Goal: Communication & Community: Answer question/provide support

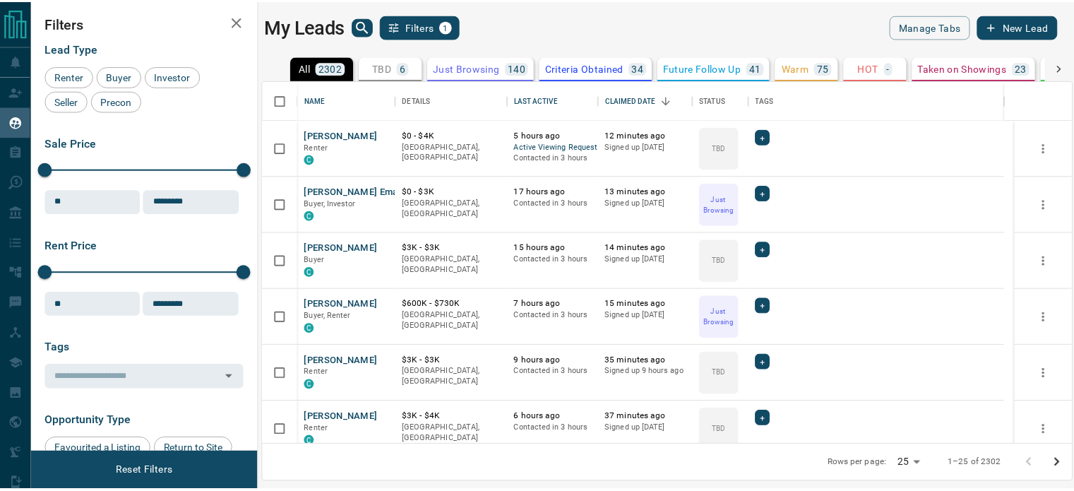
scroll to position [354, 807]
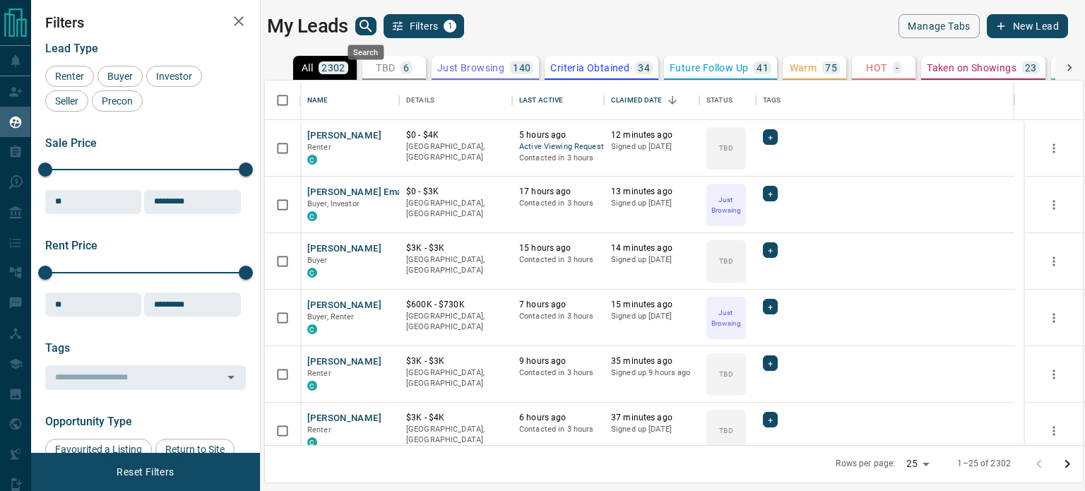
click at [369, 29] on icon "search button" at bounding box center [365, 26] width 12 height 12
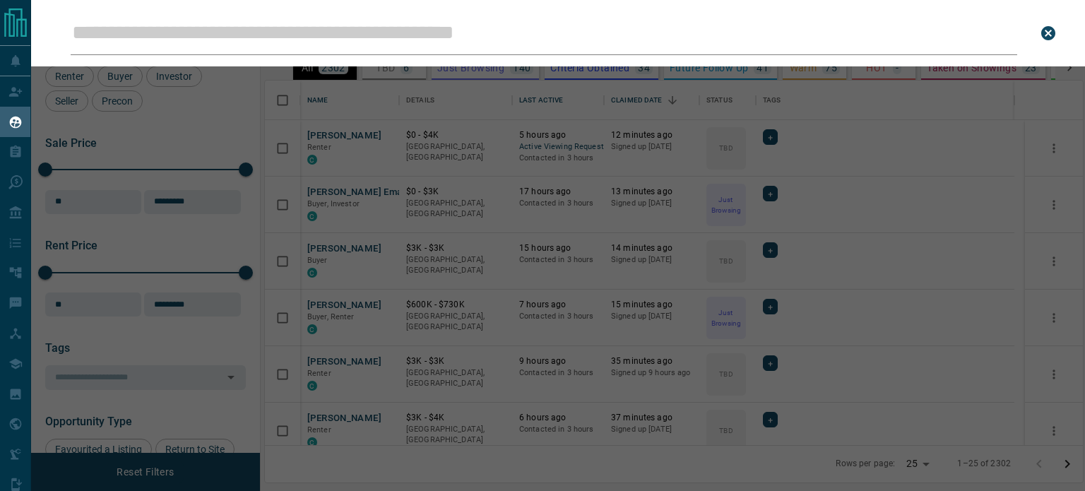
click at [336, 36] on input "Leads Search Bar" at bounding box center [544, 33] width 946 height 44
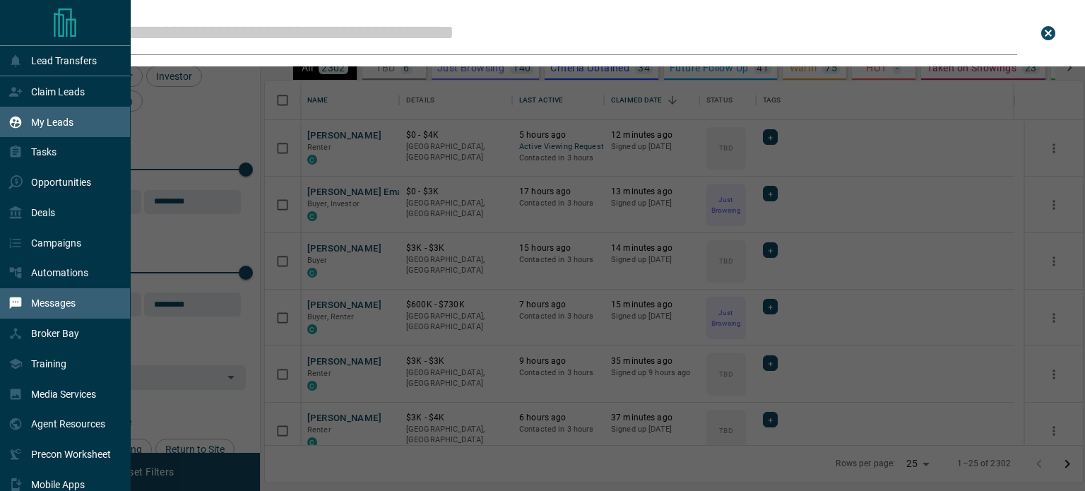
click at [59, 301] on div "Messages" at bounding box center [41, 303] width 67 height 23
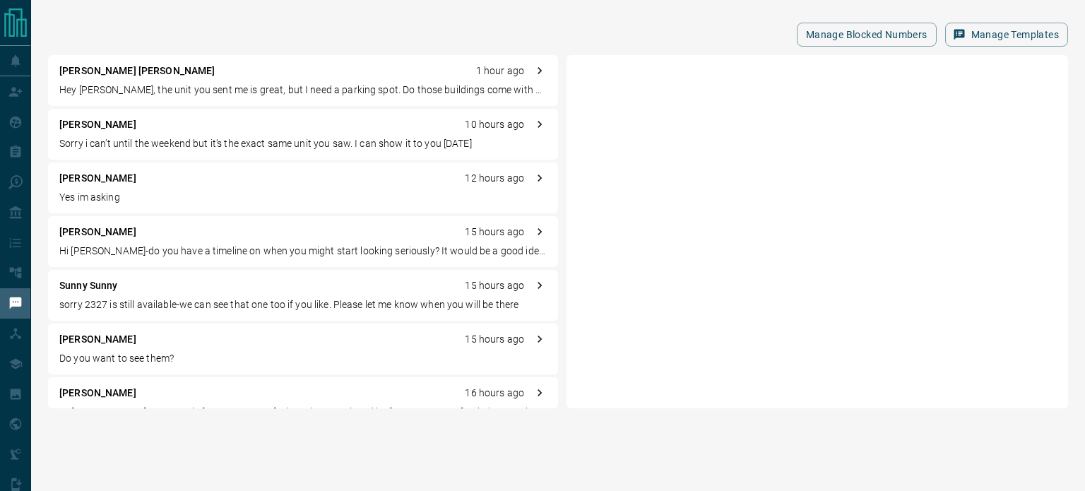
click at [96, 172] on p "[PERSON_NAME]" at bounding box center [97, 178] width 77 height 15
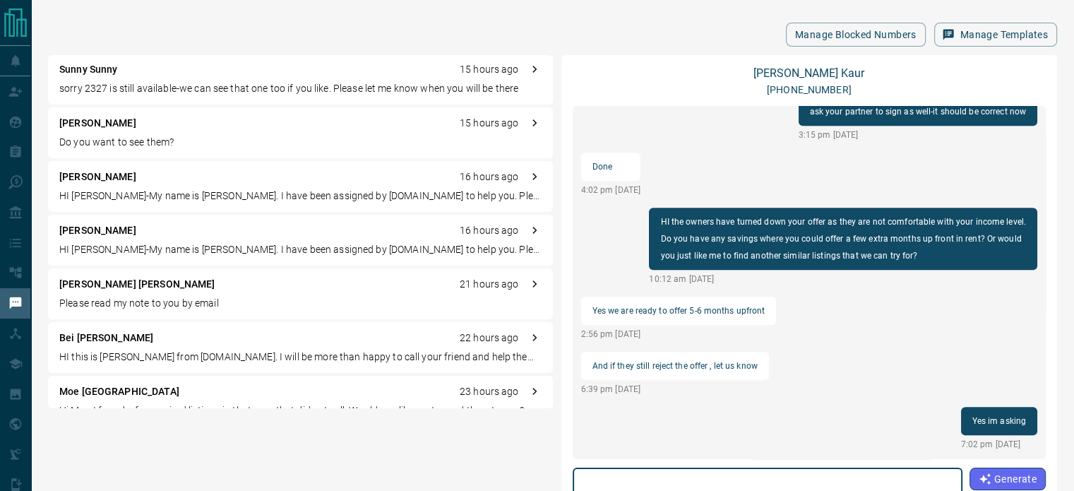
scroll to position [263, 0]
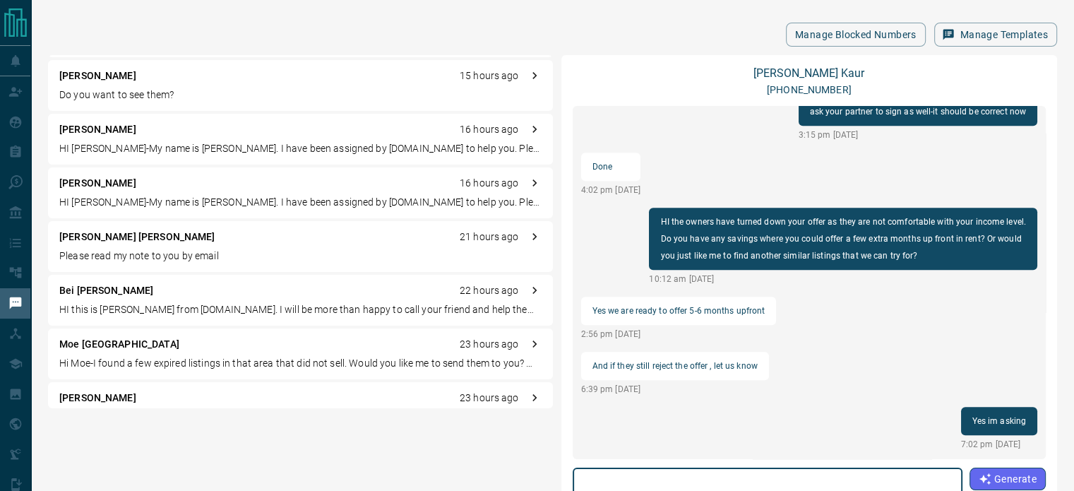
click at [88, 241] on p "[PERSON_NAME] [PERSON_NAME]" at bounding box center [137, 236] width 156 height 15
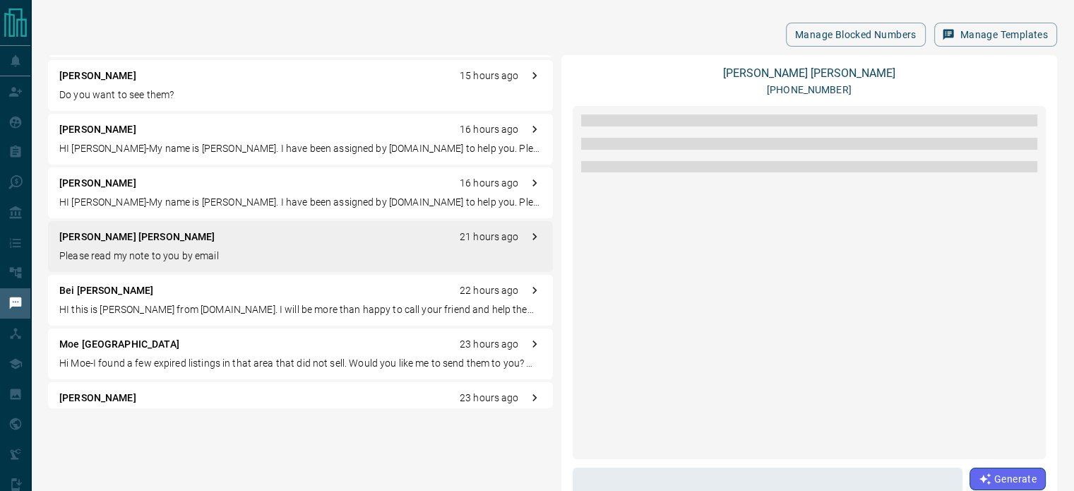
scroll to position [1509, 0]
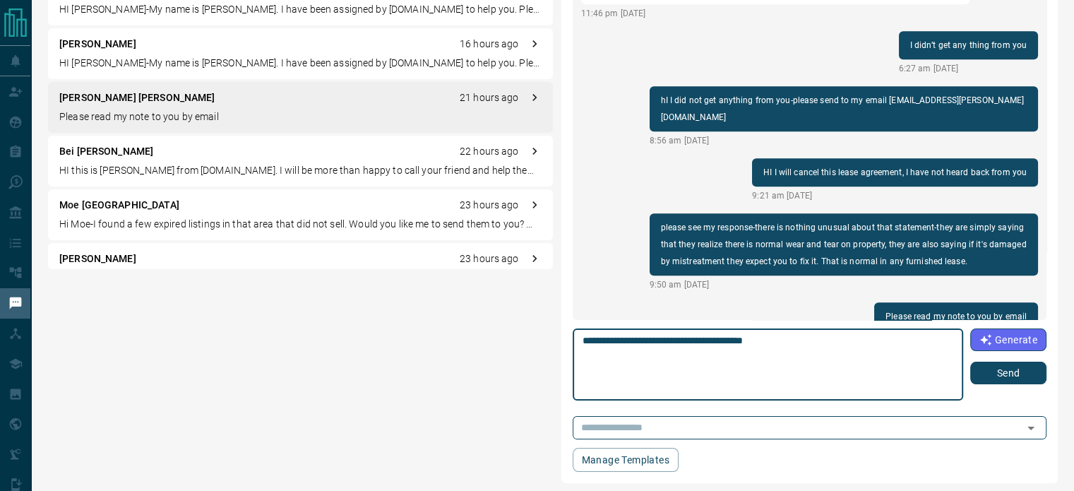
scroll to position [144, 0]
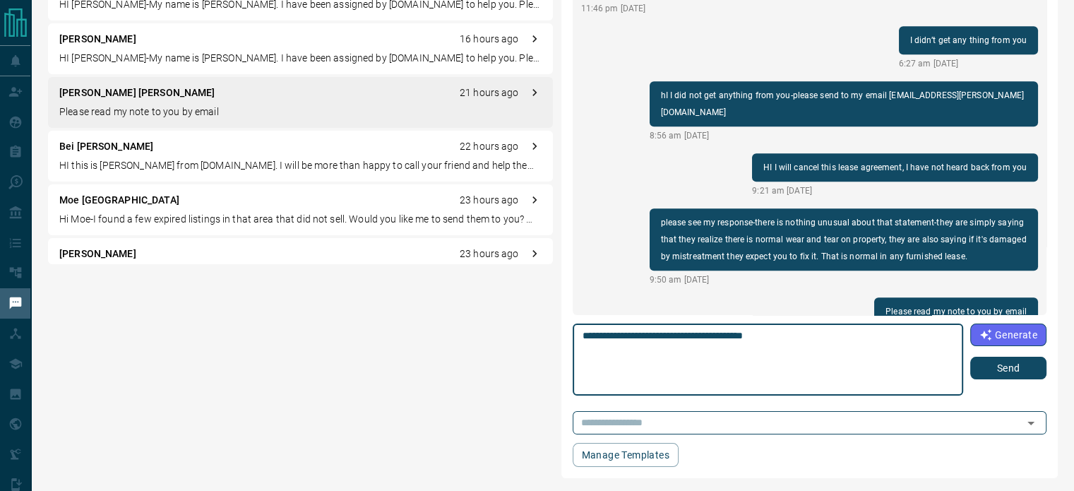
type textarea "**********"
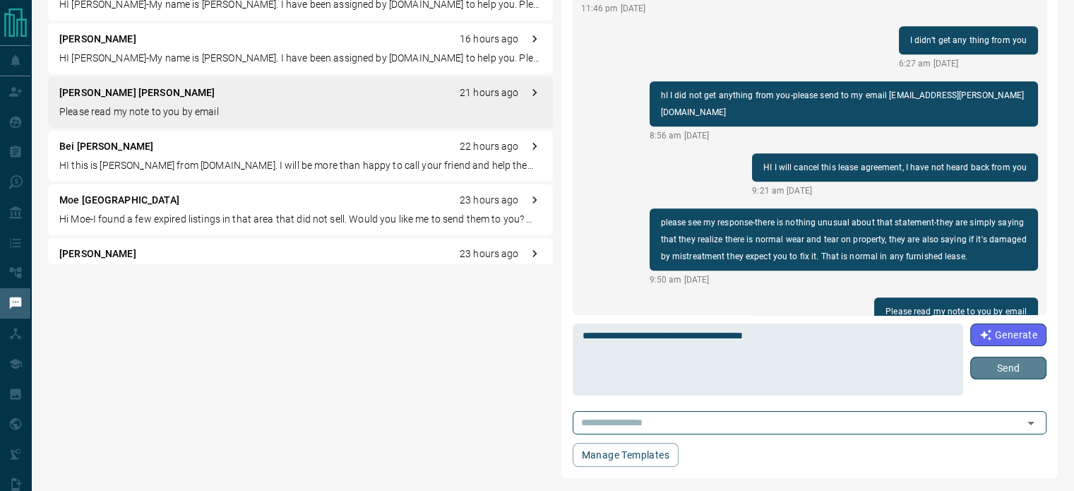
click at [1014, 363] on button "Send" at bounding box center [1008, 368] width 76 height 23
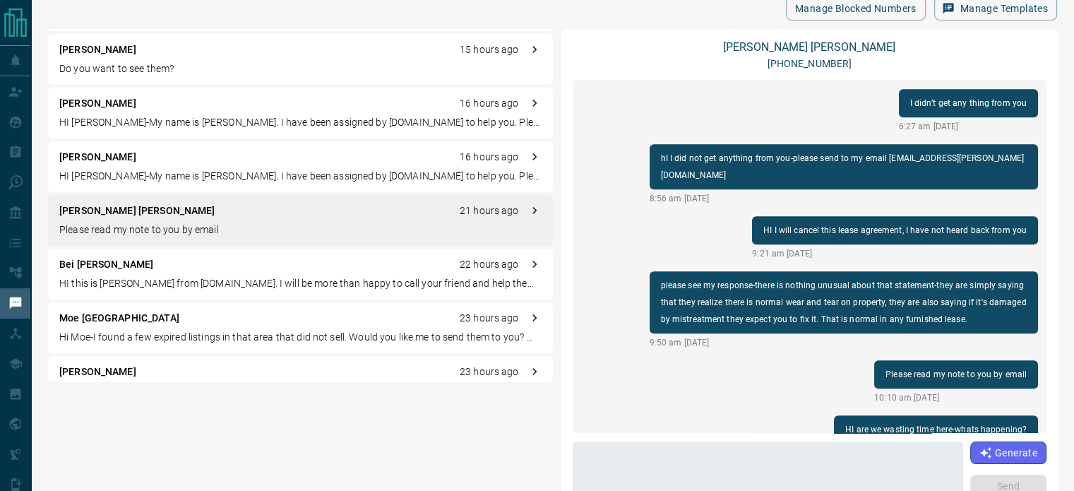
scroll to position [0, 0]
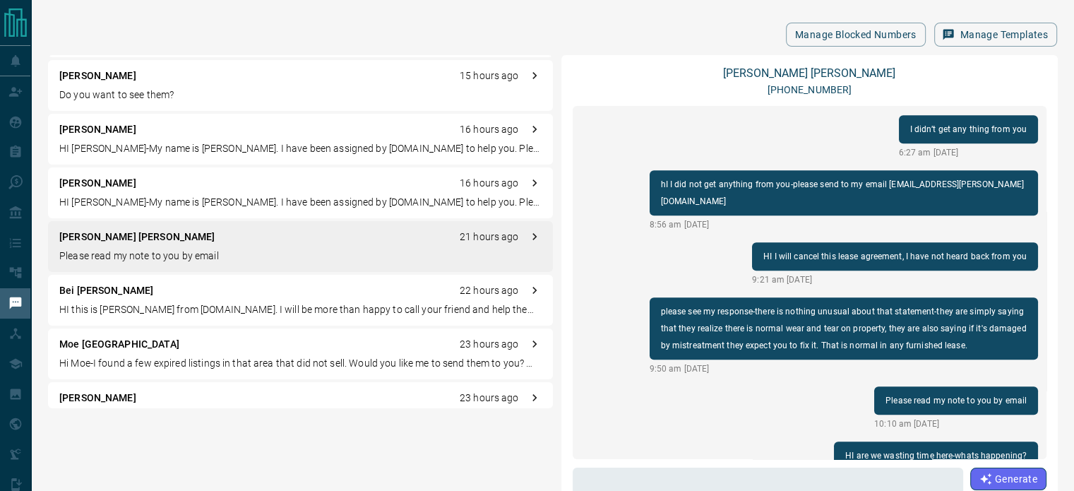
click at [184, 252] on p "Please read my note to you by email" at bounding box center [300, 256] width 482 height 15
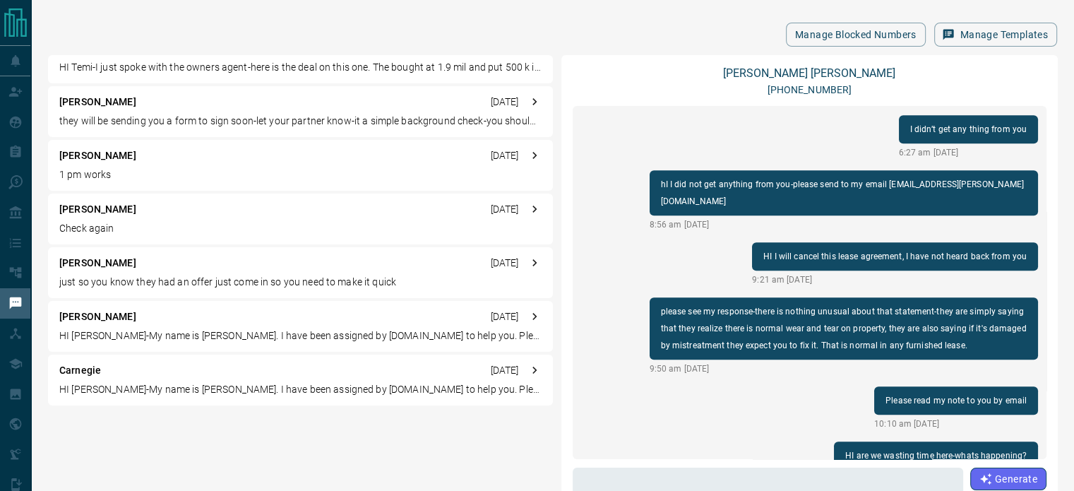
scroll to position [1082, 0]
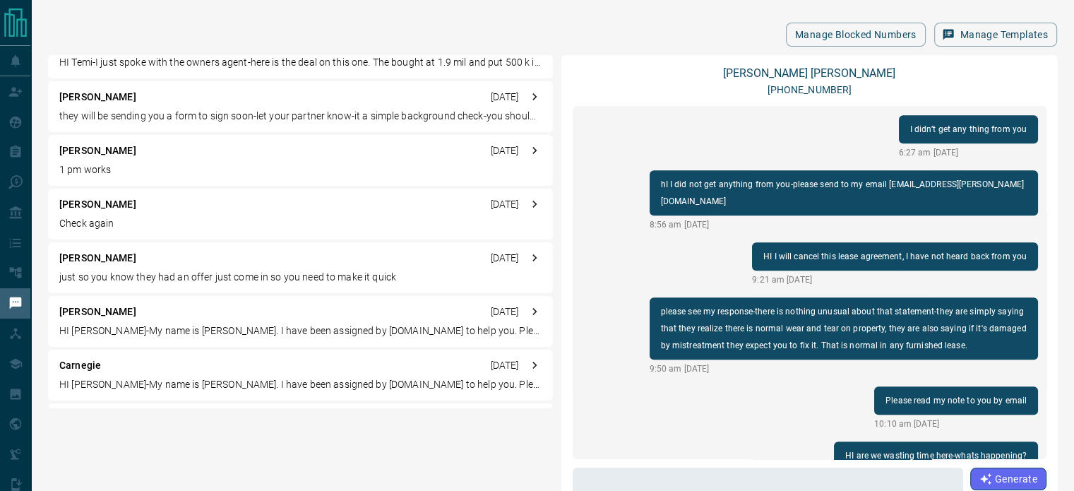
click at [88, 175] on p "1 pm works" at bounding box center [300, 169] width 482 height 15
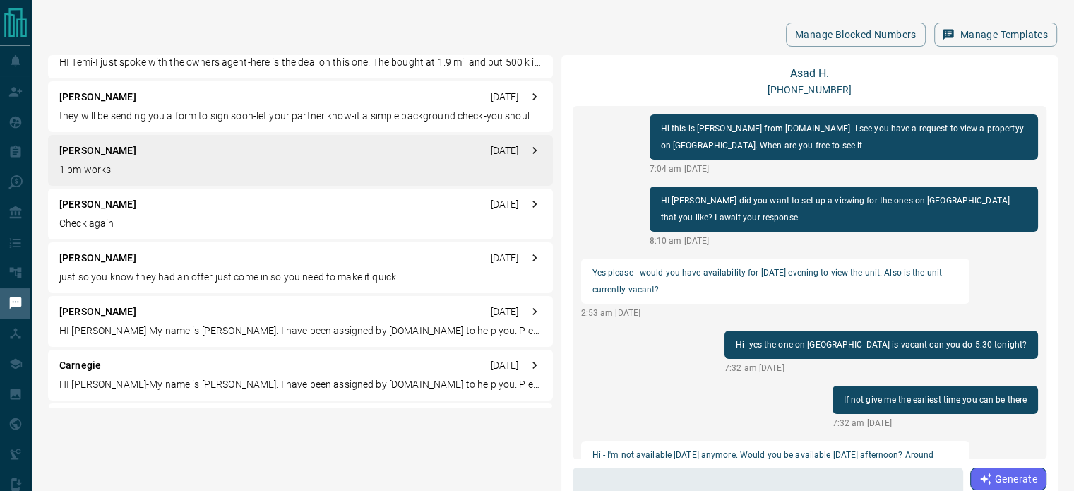
scroll to position [436, 0]
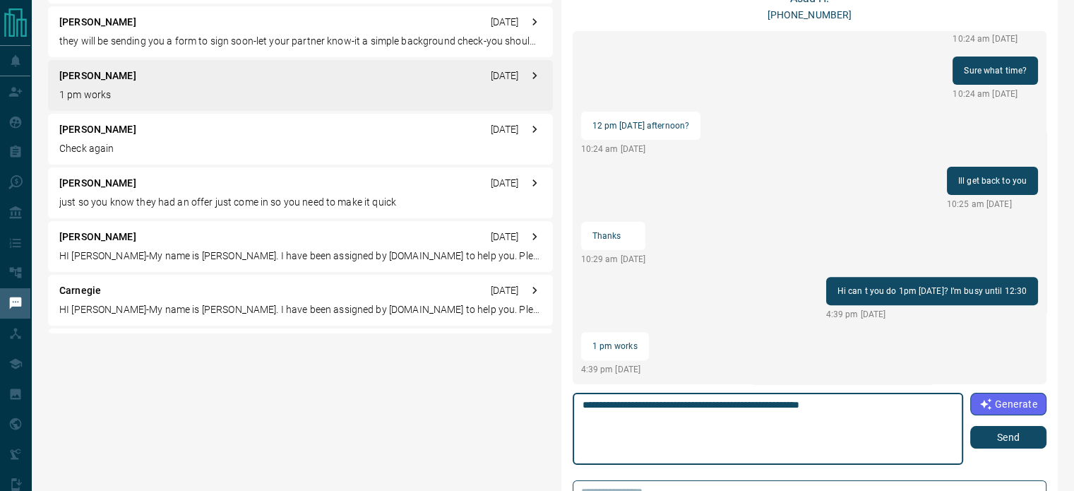
scroll to position [95, 0]
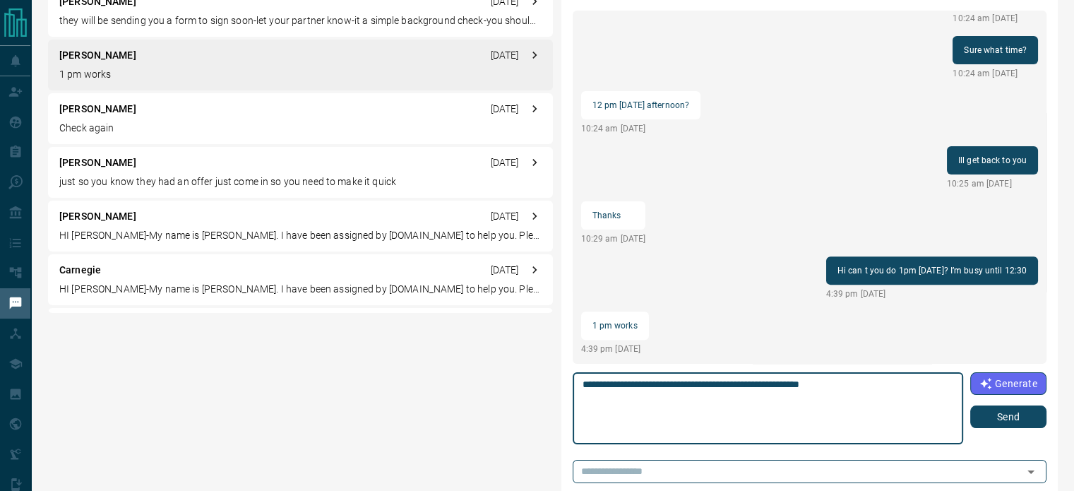
type textarea "**********"
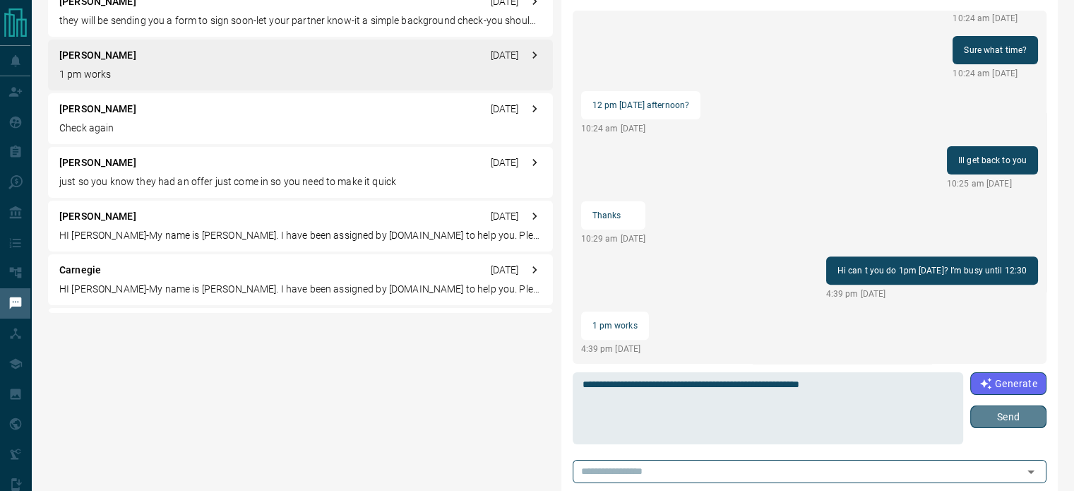
click at [997, 417] on button "Send" at bounding box center [1008, 416] width 76 height 23
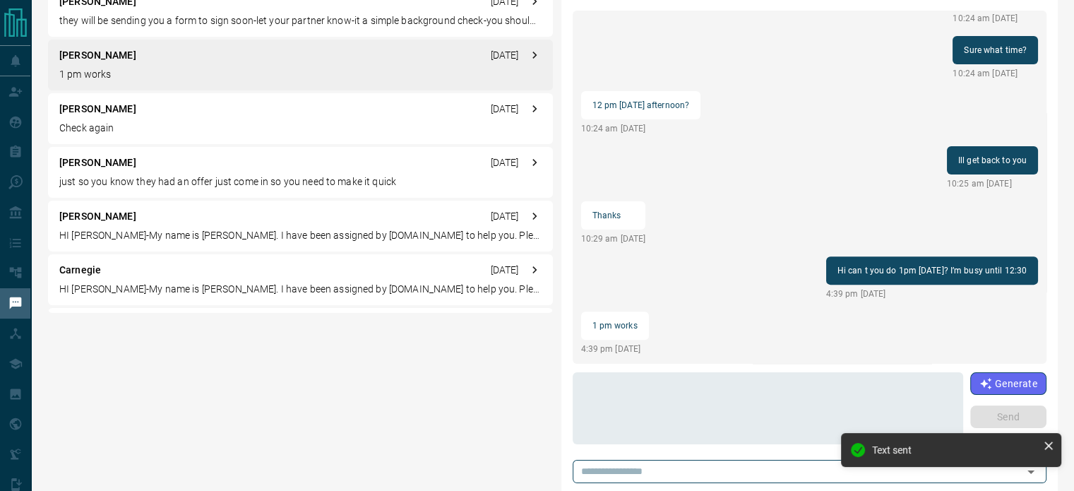
scroll to position [491, 0]
